Goal: Information Seeking & Learning: Check status

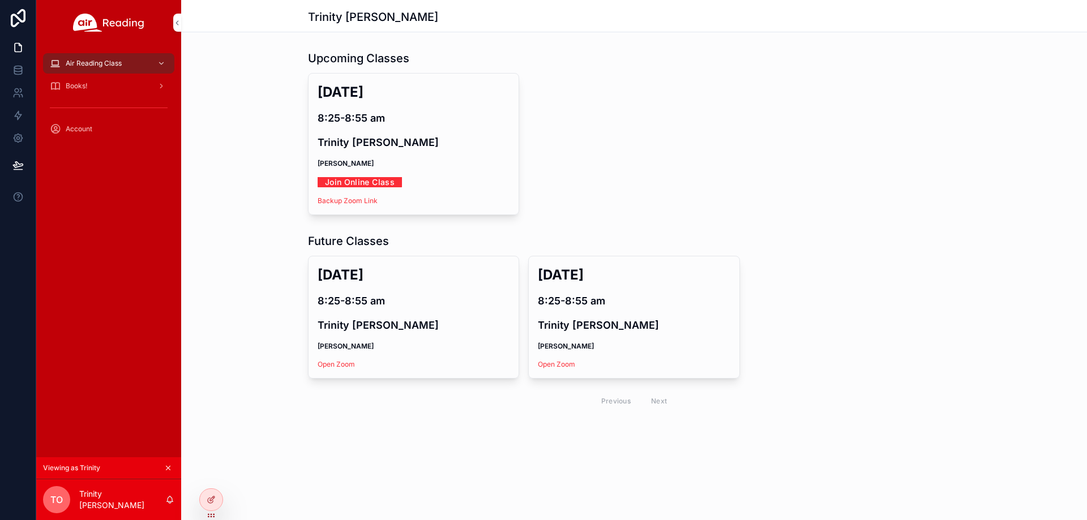
click at [170, 466] on icon "scrollable content" at bounding box center [168, 468] width 8 height 8
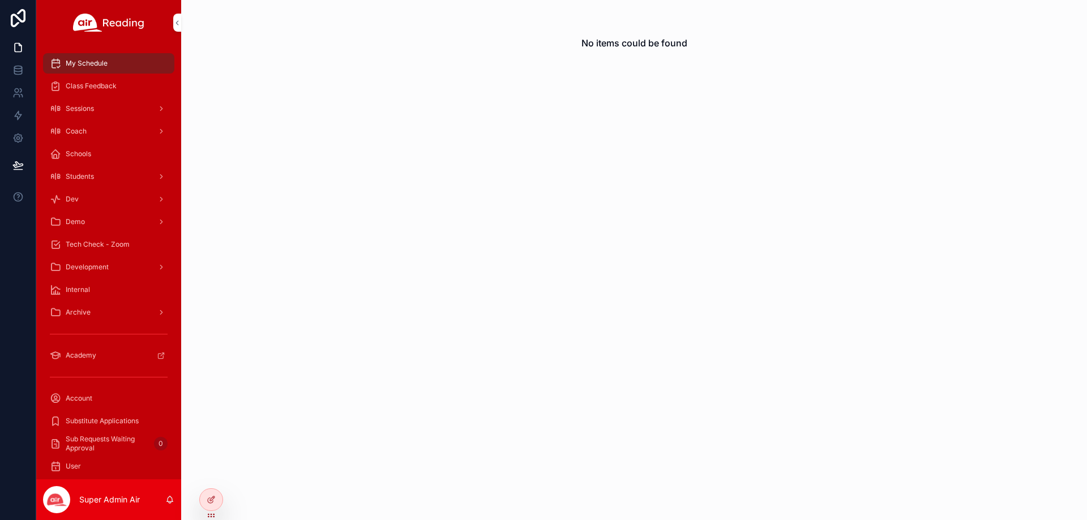
click at [86, 178] on span "Students" at bounding box center [80, 176] width 28 height 9
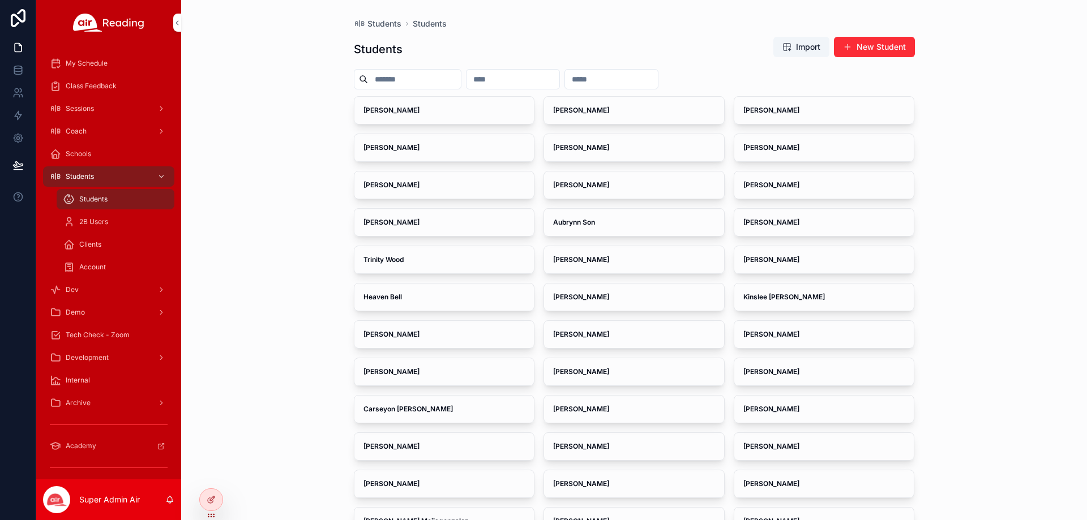
click at [524, 80] on input "scrollable content" at bounding box center [512, 79] width 93 height 16
paste input "**********"
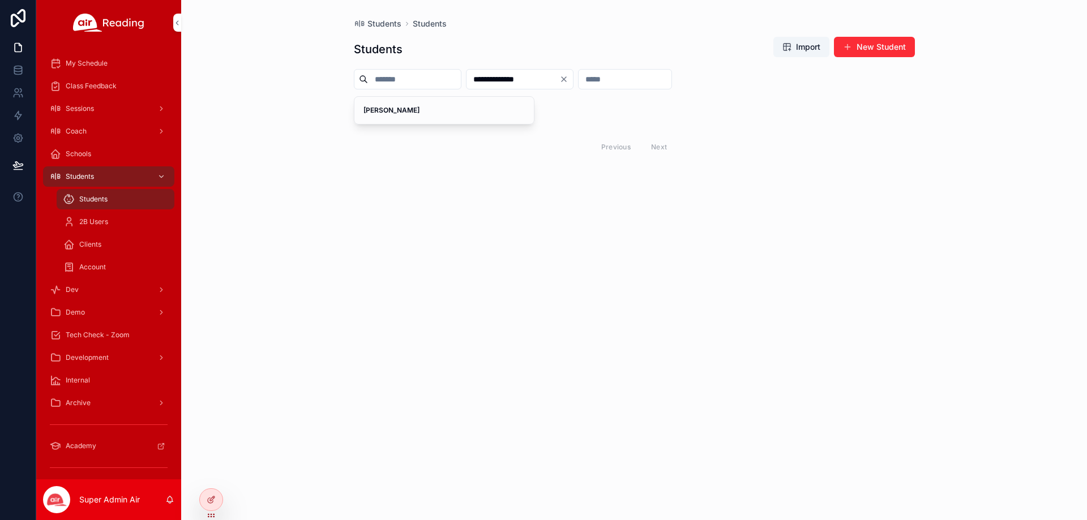
type input "**********"
click at [454, 113] on span "[PERSON_NAME]" at bounding box center [444, 110] width 162 height 9
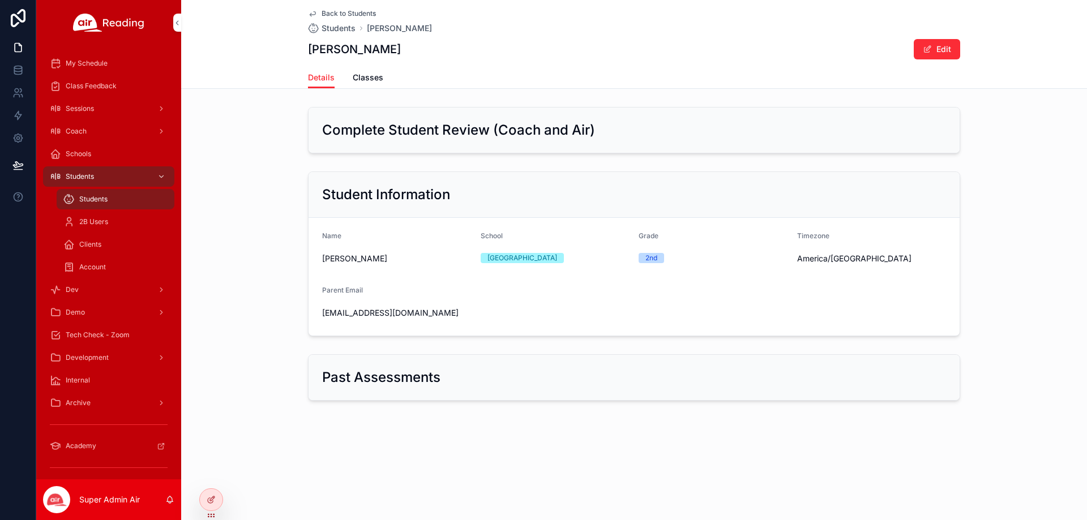
click at [367, 78] on span "Classes" at bounding box center [368, 77] width 31 height 11
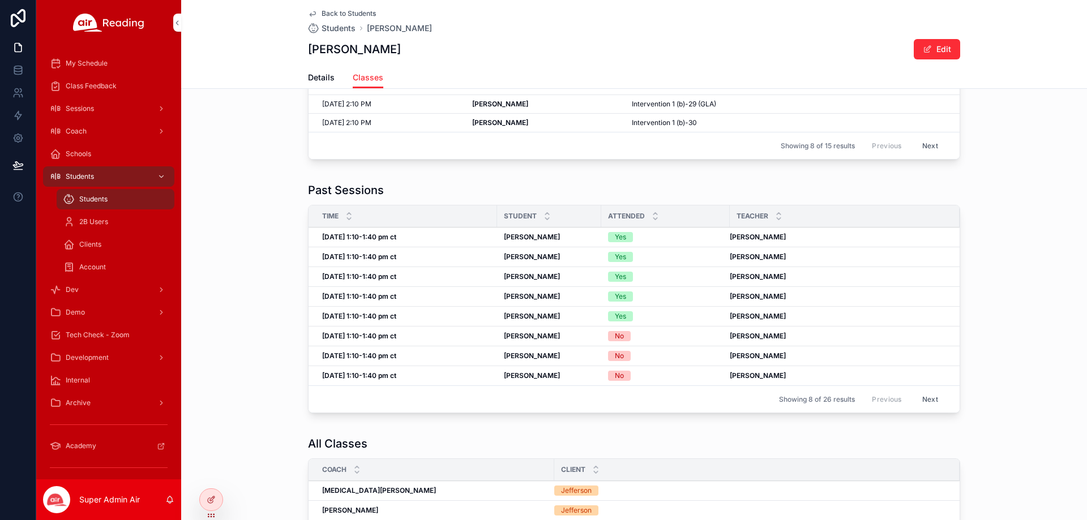
scroll to position [170, 0]
click at [443, 237] on div "[DATE] 1:10-1:40 pm ct [DATE] 1:10-1:40 pm ct" at bounding box center [406, 236] width 168 height 9
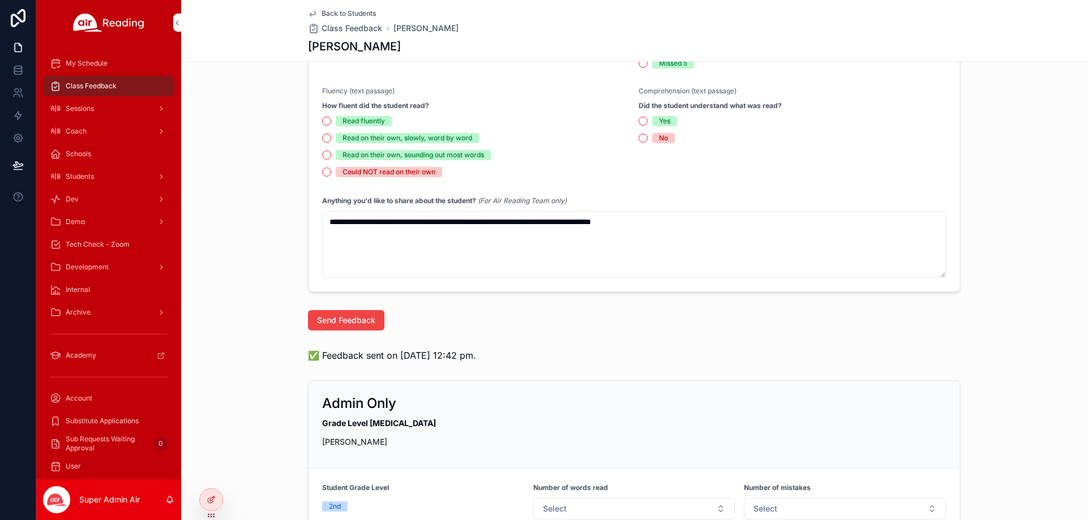
scroll to position [509, 0]
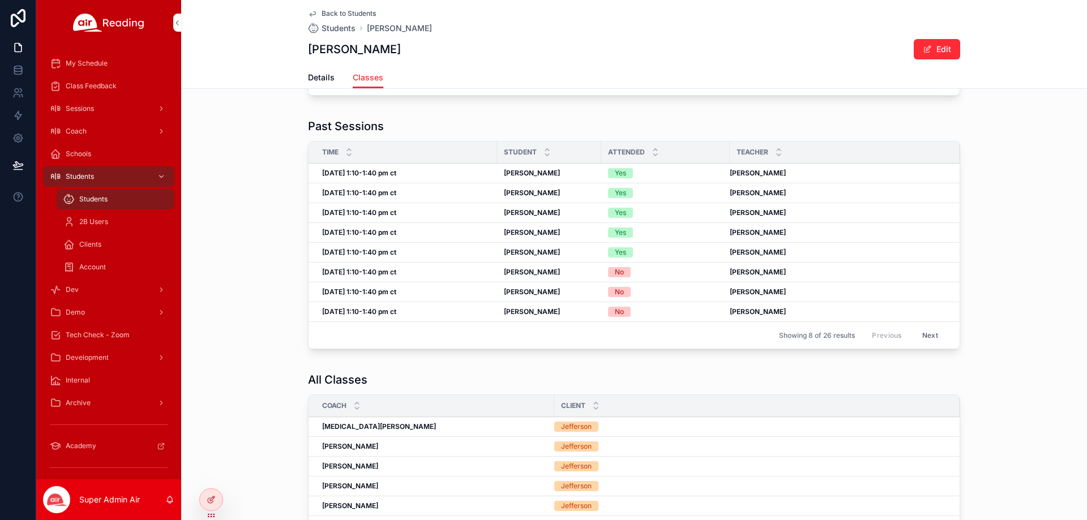
scroll to position [170, 0]
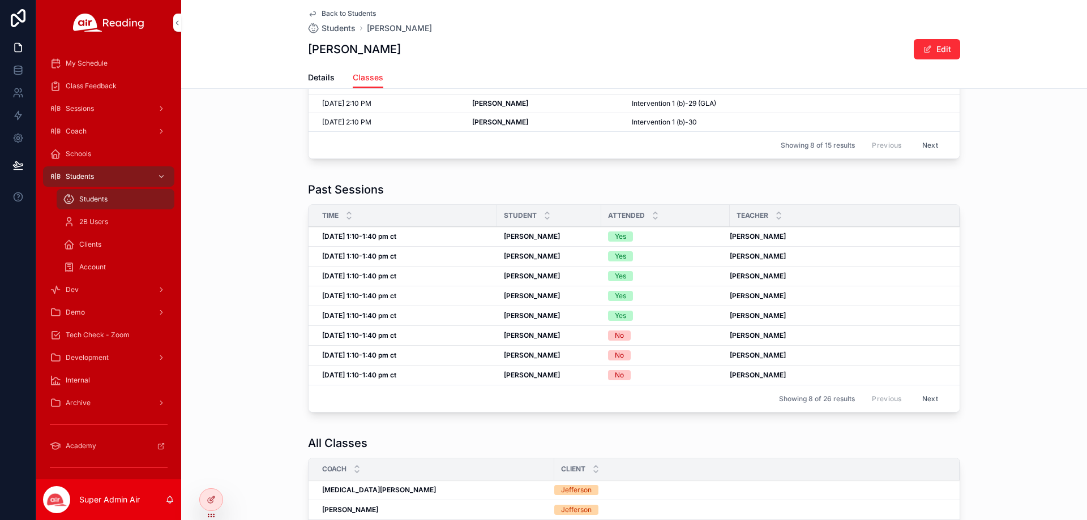
click at [569, 254] on div "[PERSON_NAME] [PERSON_NAME]" at bounding box center [549, 256] width 91 height 9
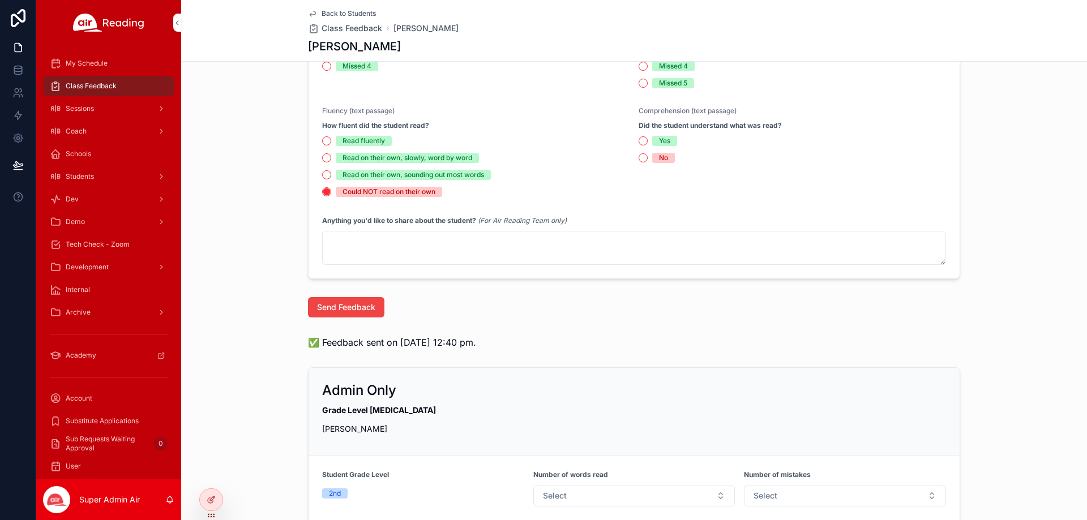
scroll to position [566, 0]
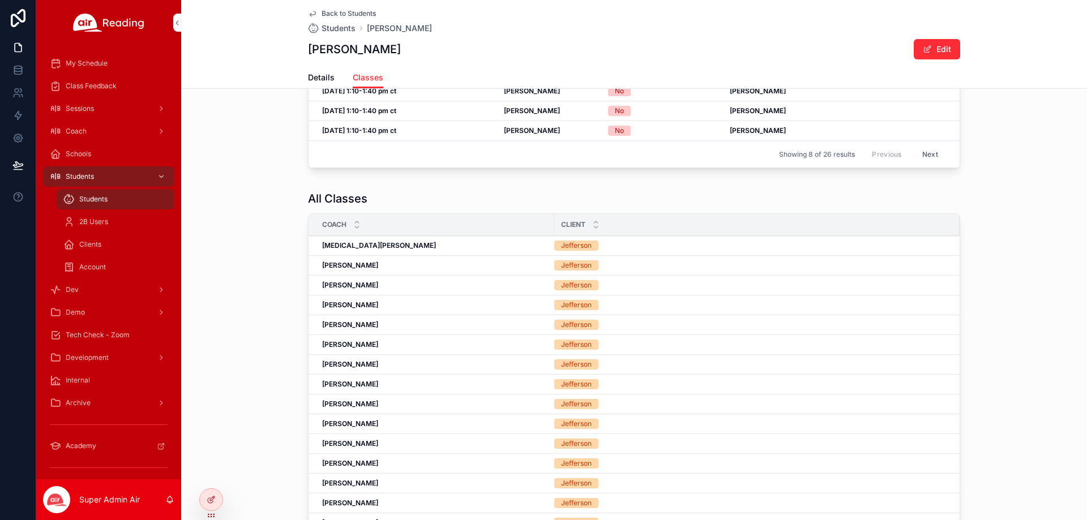
scroll to position [57, 0]
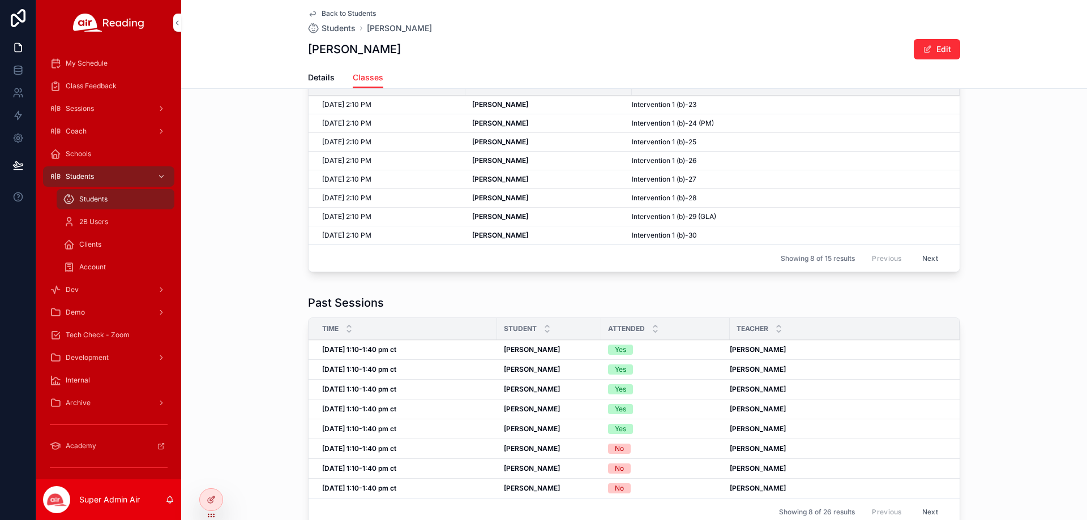
click at [645, 394] on td "Yes" at bounding box center [665, 390] width 128 height 20
click at [540, 390] on strong "[PERSON_NAME]" at bounding box center [532, 389] width 56 height 8
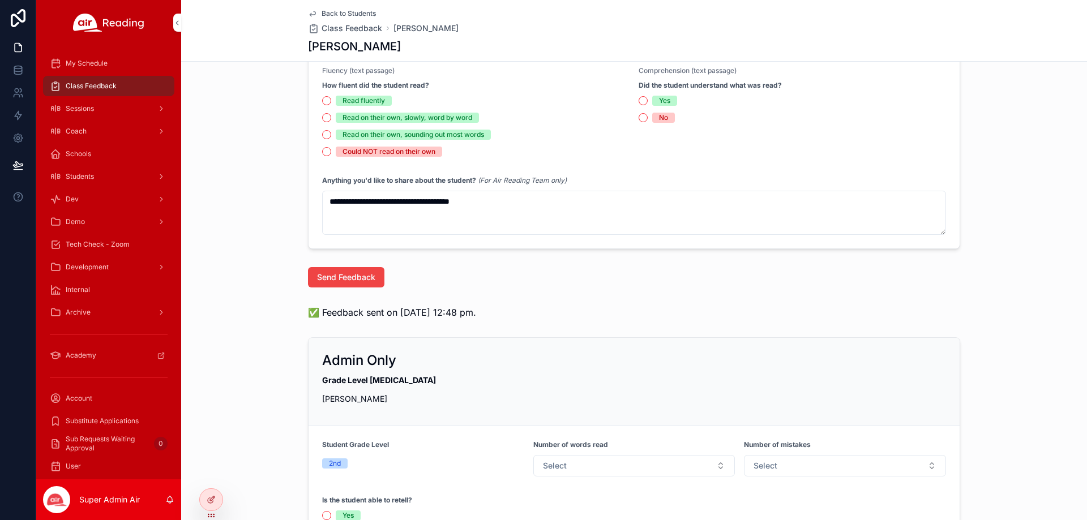
scroll to position [566, 0]
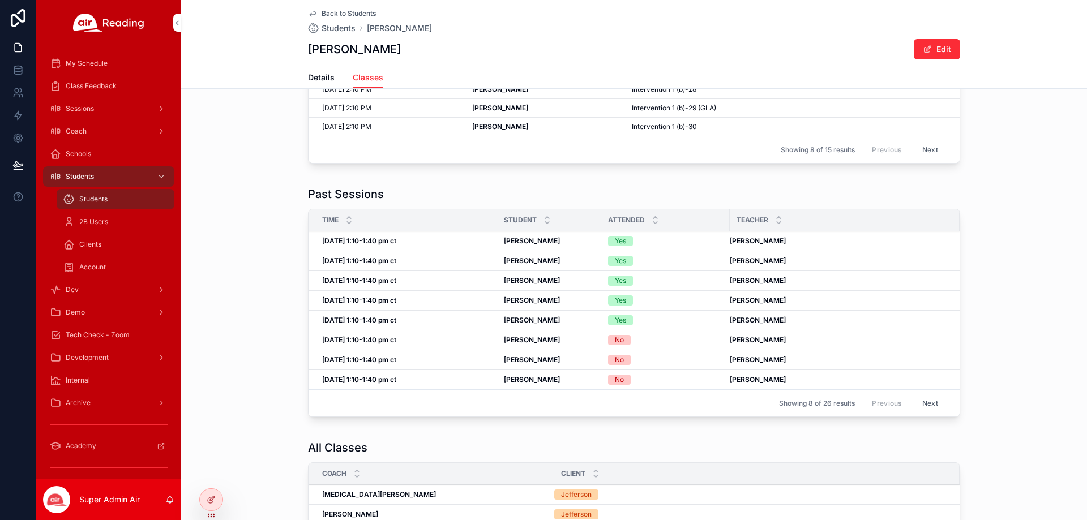
scroll to position [170, 0]
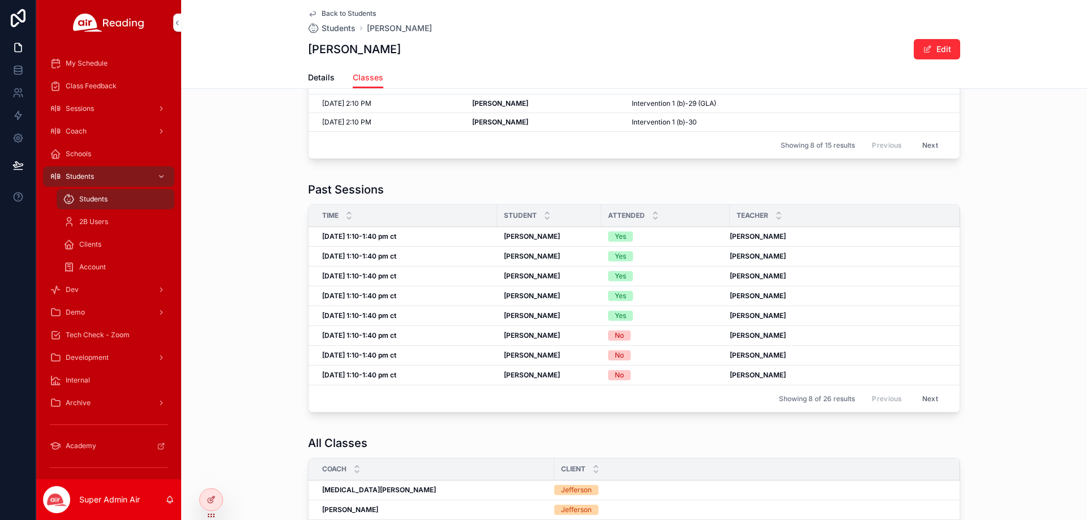
click at [547, 297] on div "[PERSON_NAME] [PERSON_NAME]" at bounding box center [549, 295] width 91 height 9
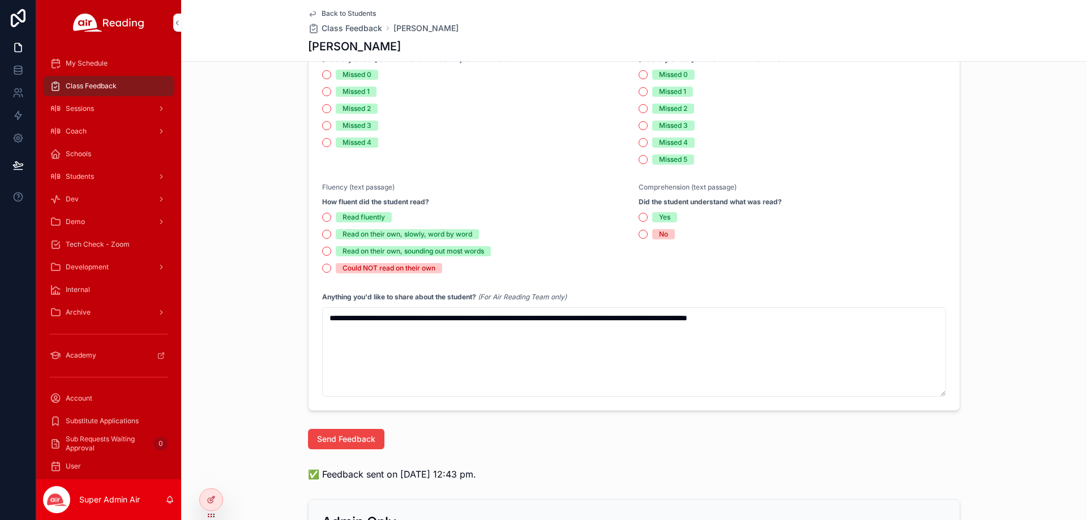
scroll to position [509, 0]
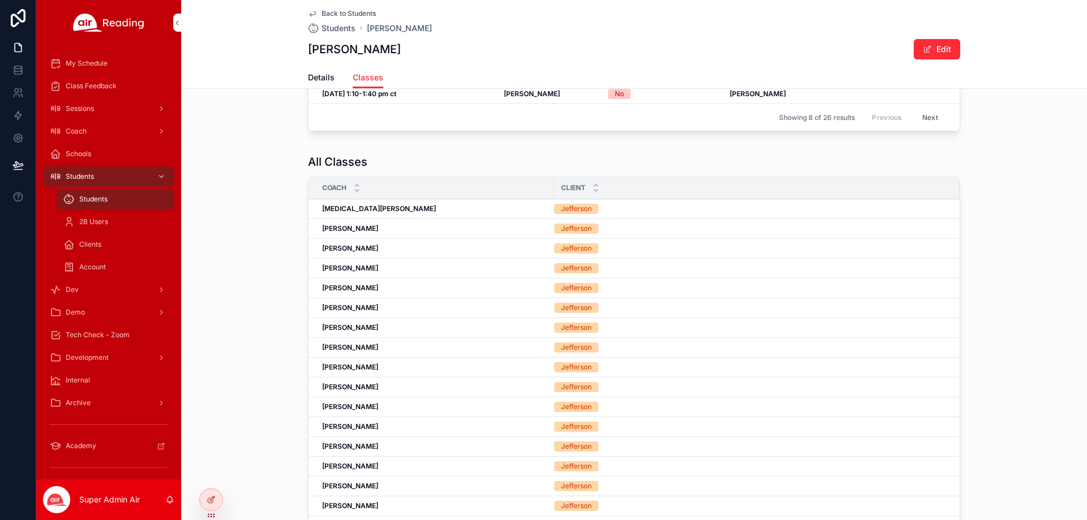
scroll to position [127, 0]
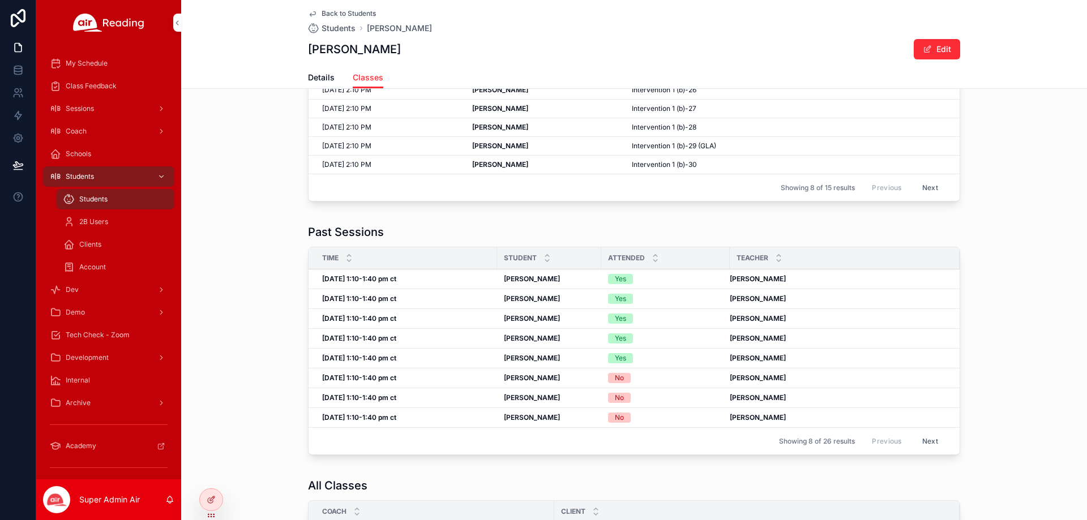
click at [665, 359] on div "Yes" at bounding box center [665, 358] width 115 height 10
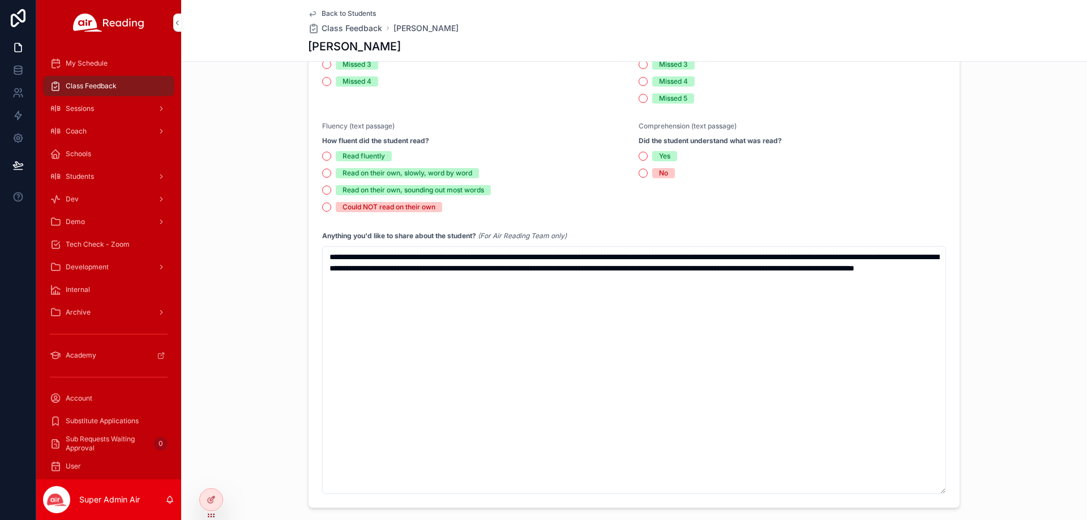
scroll to position [849, 0]
